Goal: Transaction & Acquisition: Book appointment/travel/reservation

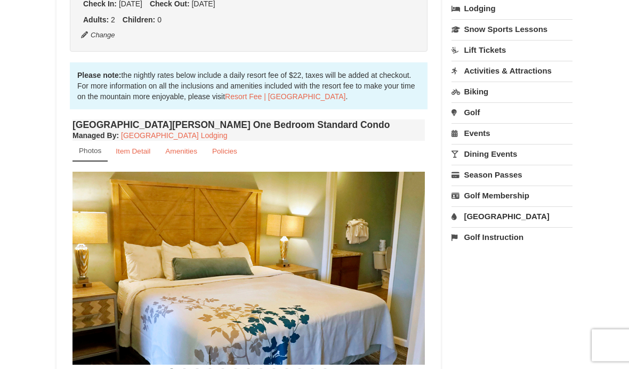
scroll to position [255, 0]
click at [199, 138] on link "[GEOGRAPHIC_DATA] Lodging" at bounding box center [174, 135] width 106 height 9
